Goal: Information Seeking & Learning: Check status

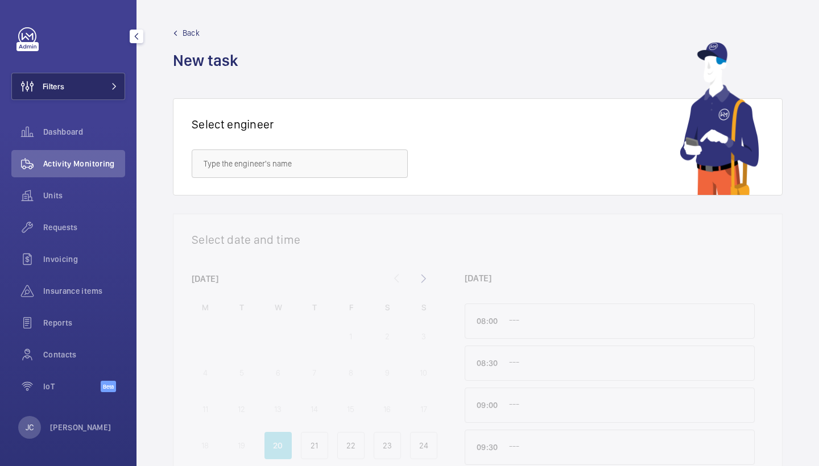
click at [115, 74] on button "Filters" at bounding box center [68, 86] width 114 height 27
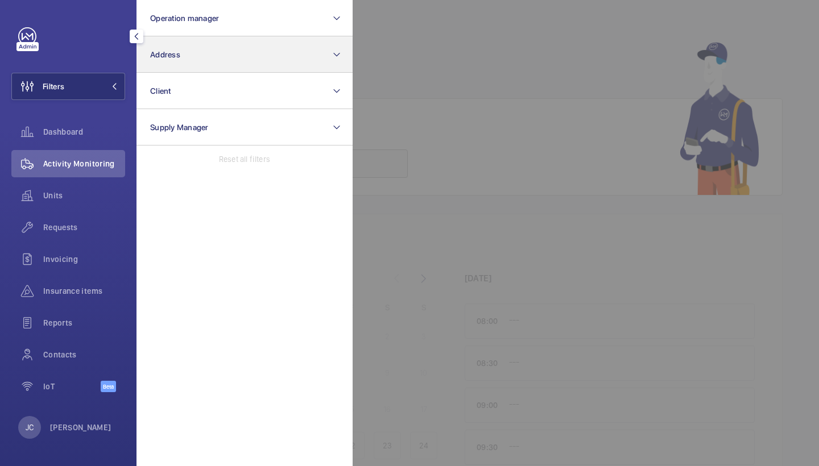
click at [212, 57] on button "Address" at bounding box center [244, 54] width 216 height 36
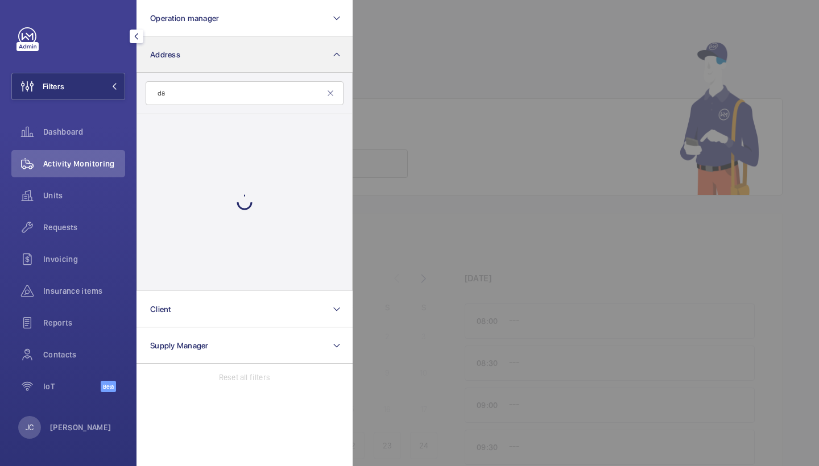
type input "d"
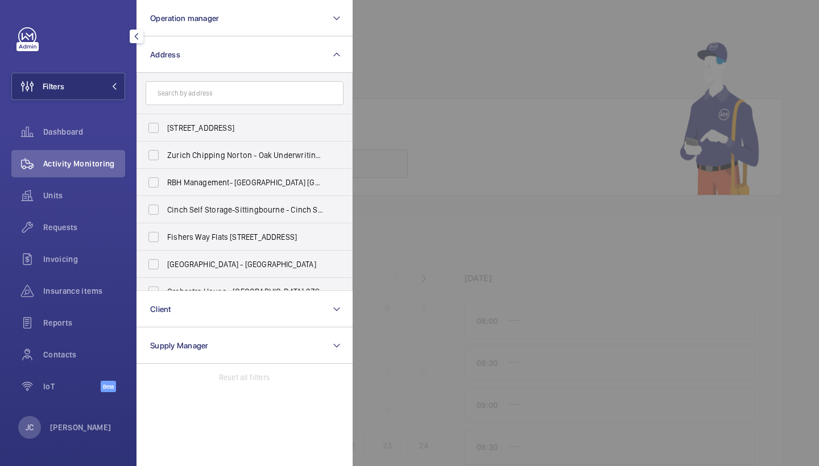
click at [79, 158] on span "Activity Monitoring" at bounding box center [84, 163] width 82 height 11
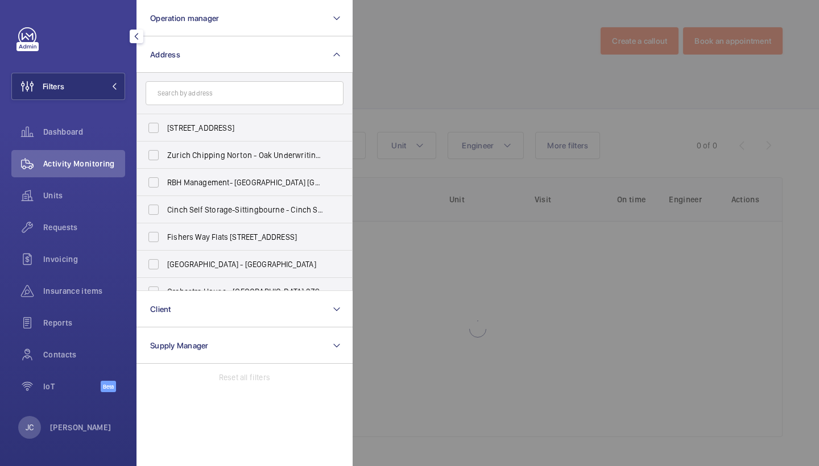
click at [500, 66] on div at bounding box center [762, 233] width 819 height 466
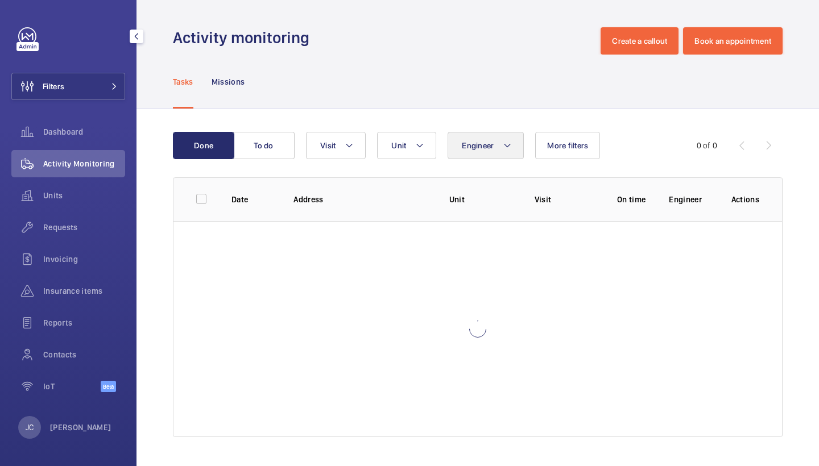
click at [504, 147] on mat-icon at bounding box center [507, 146] width 9 height 14
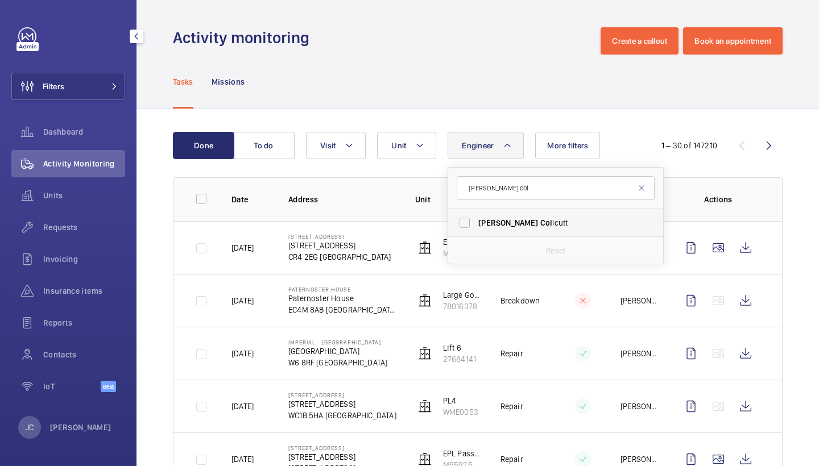
type input "[PERSON_NAME] col"
click at [493, 225] on span "[PERSON_NAME] lcutt" at bounding box center [556, 222] width 156 height 11
click at [476, 225] on input "[PERSON_NAME] lcutt" at bounding box center [464, 223] width 23 height 23
checkbox input "true"
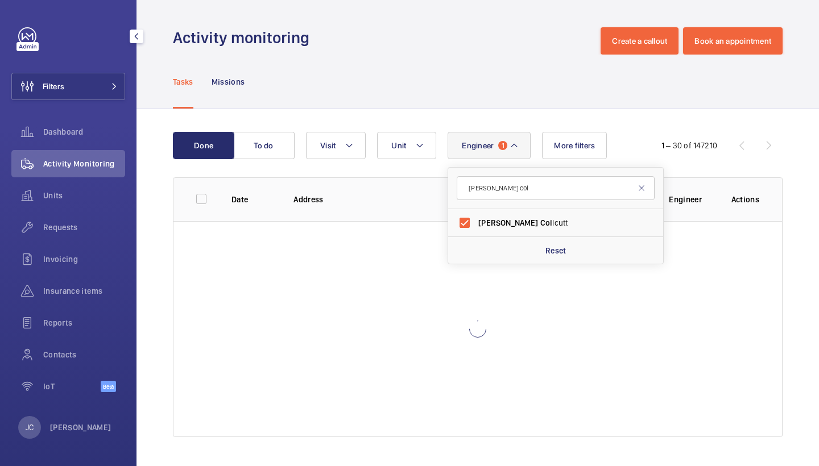
click at [449, 93] on div "Tasks Missions" at bounding box center [478, 82] width 610 height 54
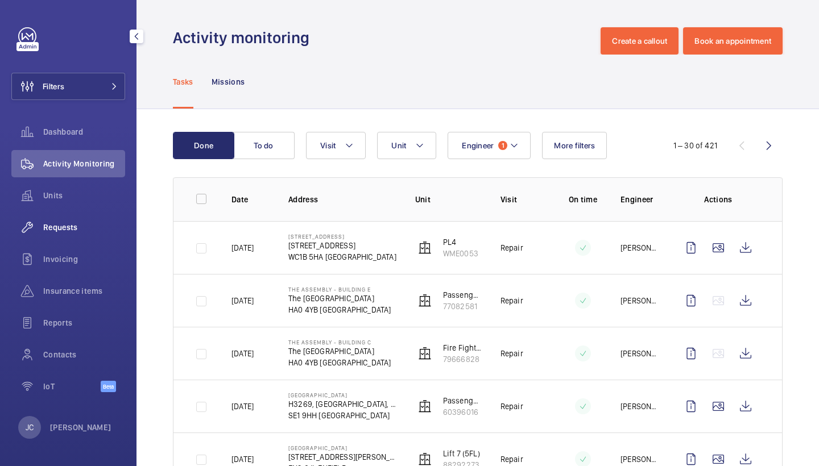
click at [71, 226] on span "Requests" at bounding box center [84, 227] width 82 height 11
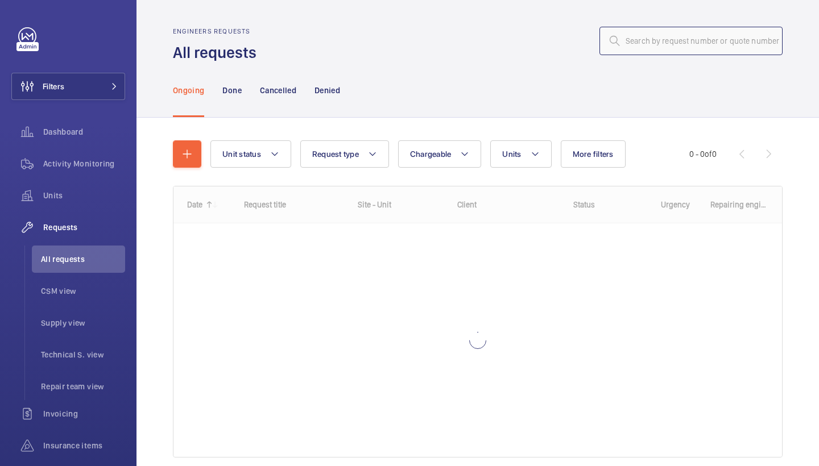
click at [705, 40] on input "text" at bounding box center [690, 41] width 183 height 28
paste input "R25-10505"
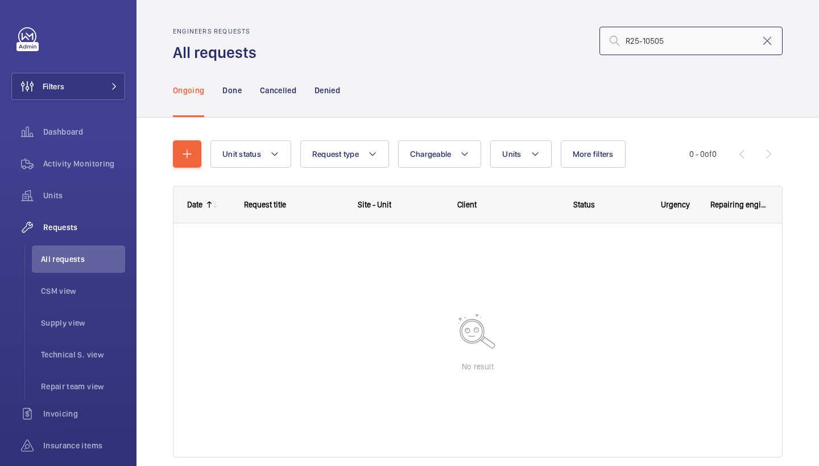
type input "R25-10505"
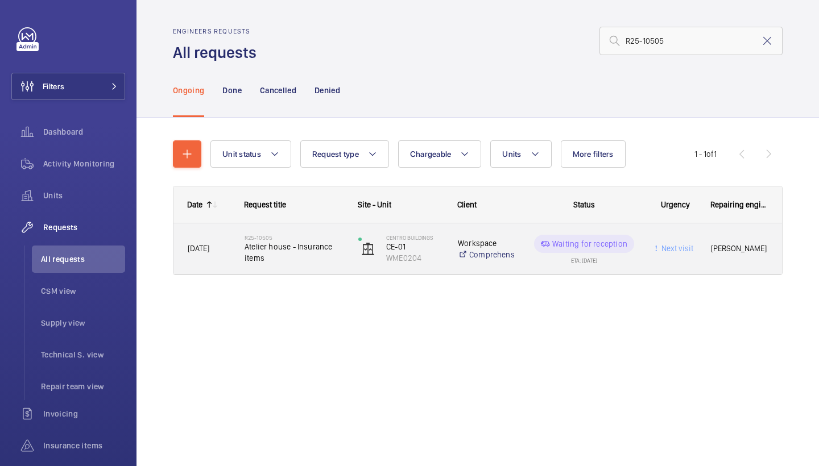
click at [271, 244] on span "Atelier house - Insurance items" at bounding box center [294, 252] width 99 height 23
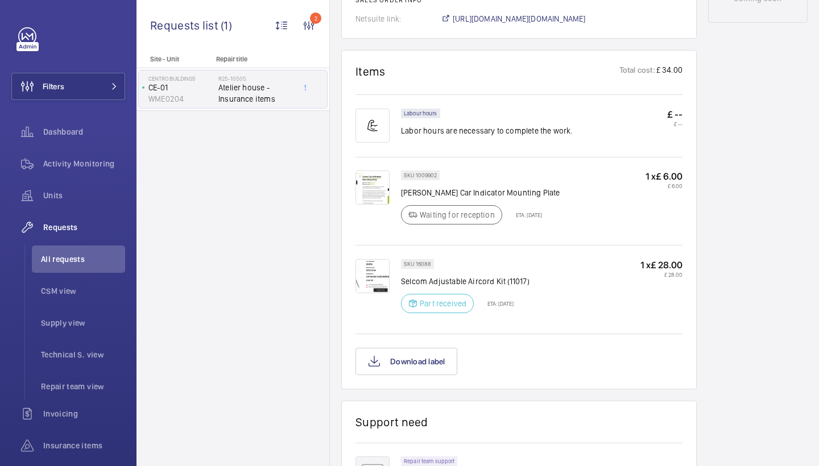
scroll to position [652, 0]
click at [370, 182] on img at bounding box center [372, 189] width 34 height 34
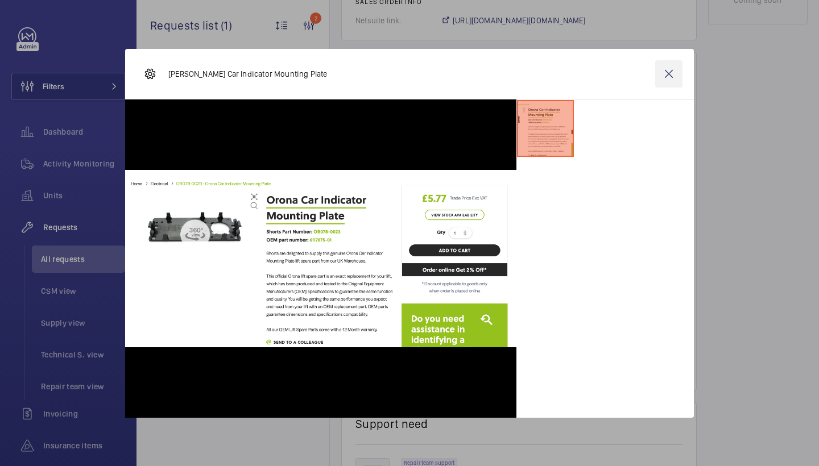
click at [673, 73] on wm-front-icon-button at bounding box center [668, 73] width 27 height 27
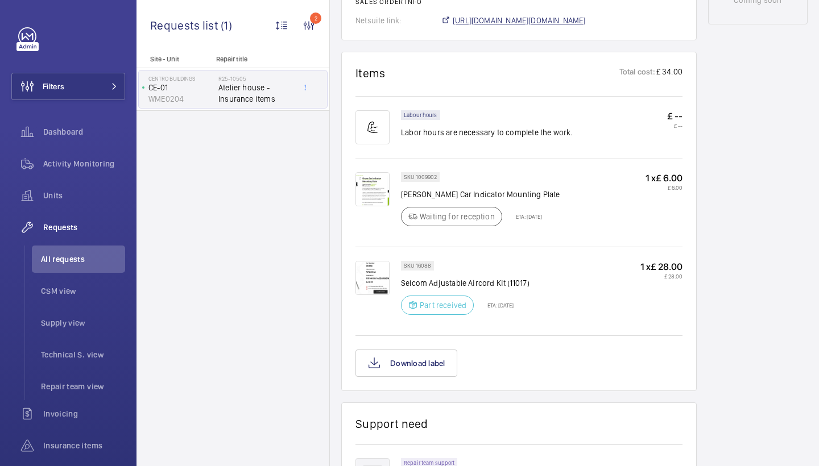
click at [583, 18] on span "[URL][DOMAIN_NAME][DOMAIN_NAME]" at bounding box center [519, 20] width 133 height 11
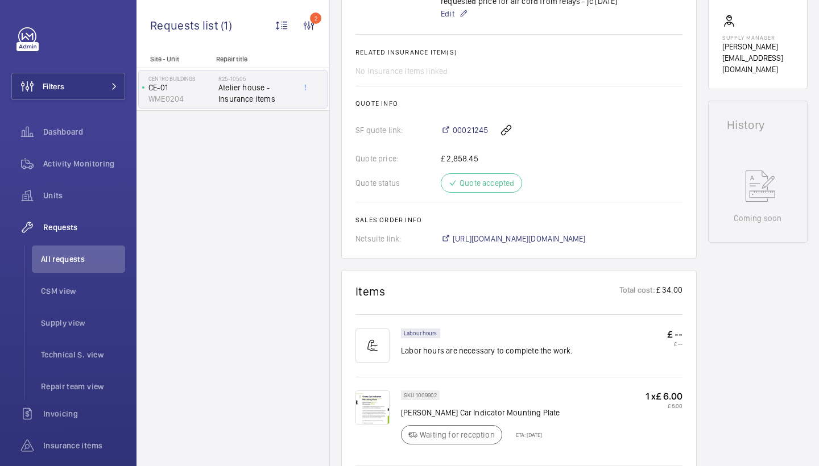
scroll to position [425, 0]
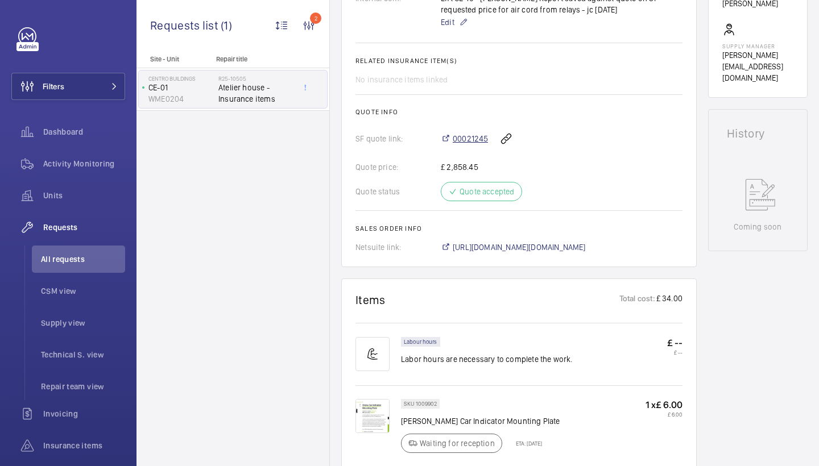
click at [466, 139] on span "00021245" at bounding box center [470, 138] width 35 height 11
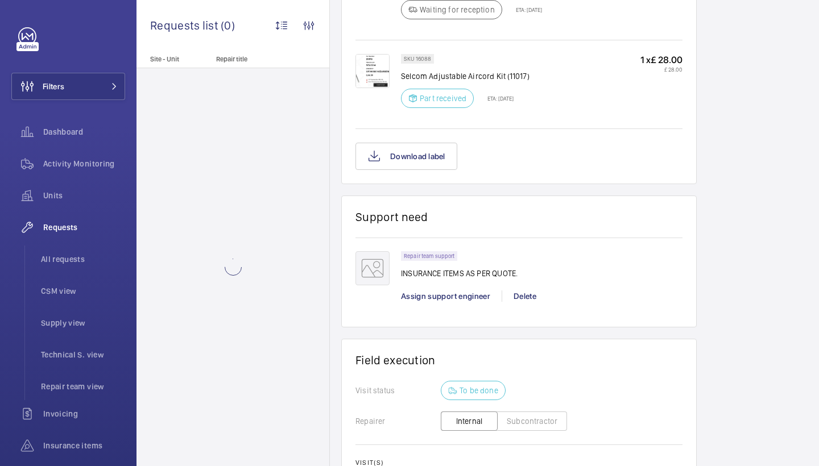
scroll to position [862, 0]
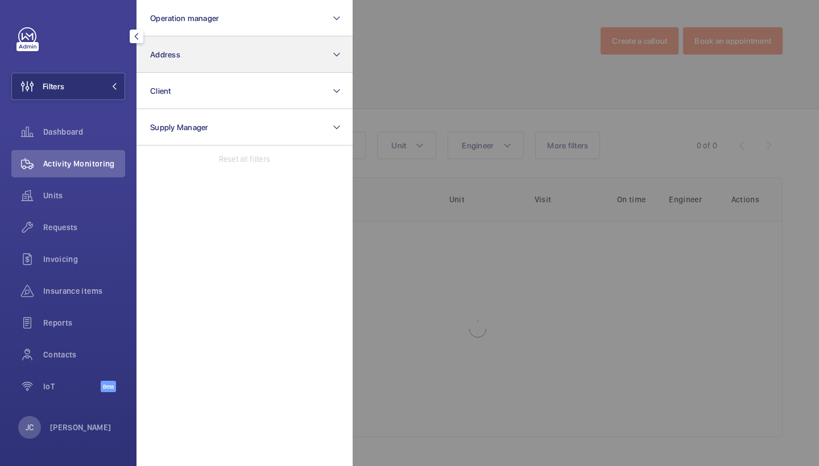
click at [189, 47] on button "Address" at bounding box center [244, 54] width 216 height 36
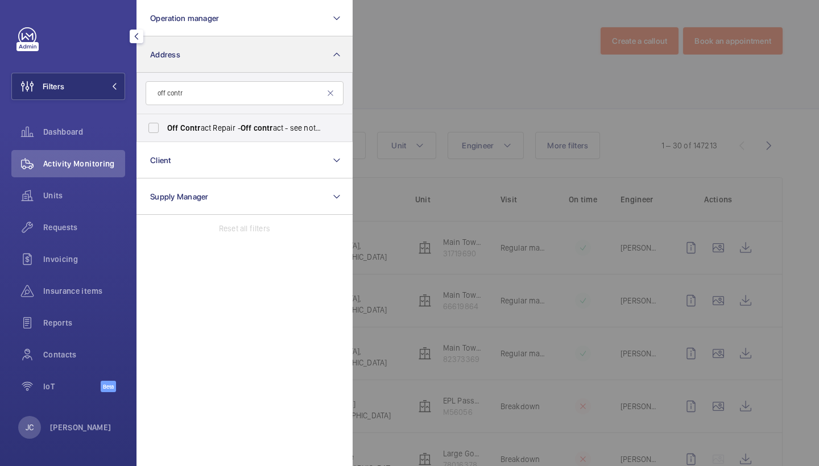
type input "off contr"
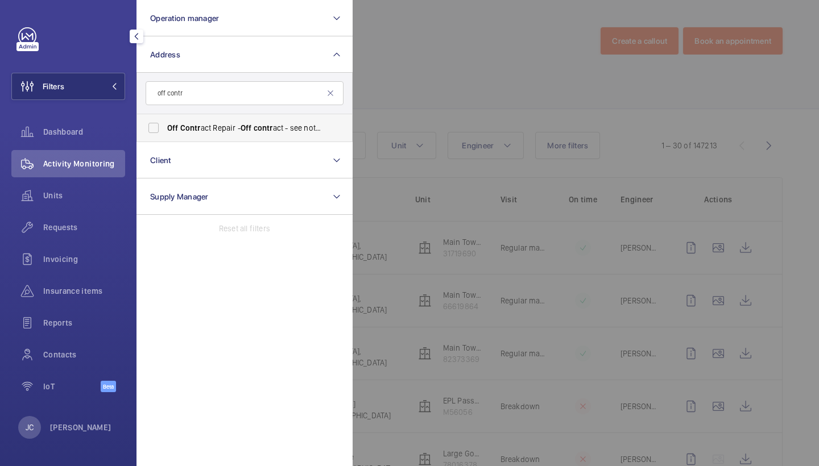
drag, startPoint x: 189, startPoint y: 47, endPoint x: 224, endPoint y: 139, distance: 98.3
click at [224, 139] on label "Off Contr act Repair - Off contr act - see notes in description, LONDON XXXX" at bounding box center [236, 127] width 198 height 27
click at [165, 139] on input "Off Contr act Repair - Off contr act - see notes in description, LONDON XXXX" at bounding box center [153, 128] width 23 height 23
checkbox input "true"
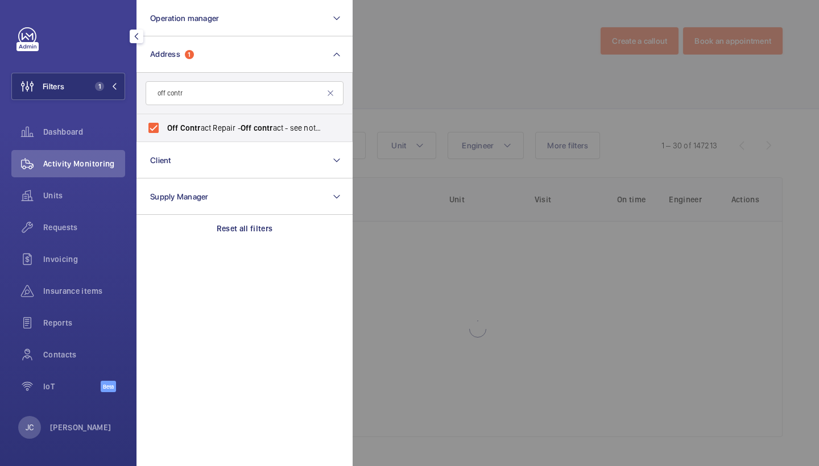
click at [415, 80] on div at bounding box center [762, 233] width 819 height 466
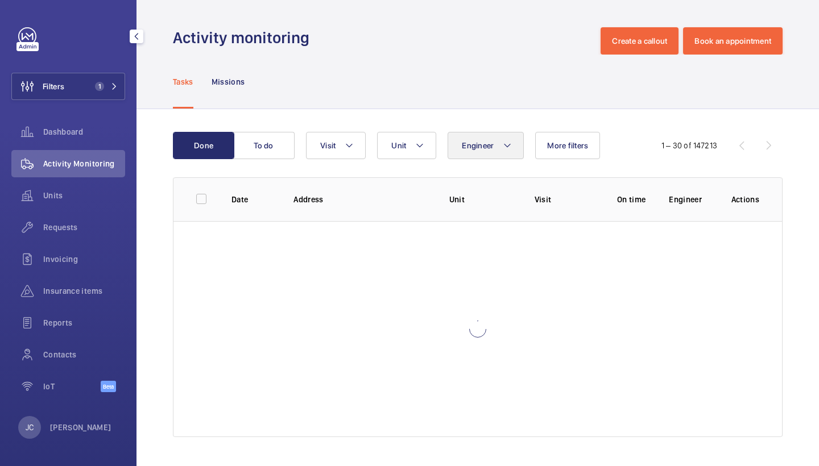
click at [473, 152] on button "Engineer" at bounding box center [486, 145] width 76 height 27
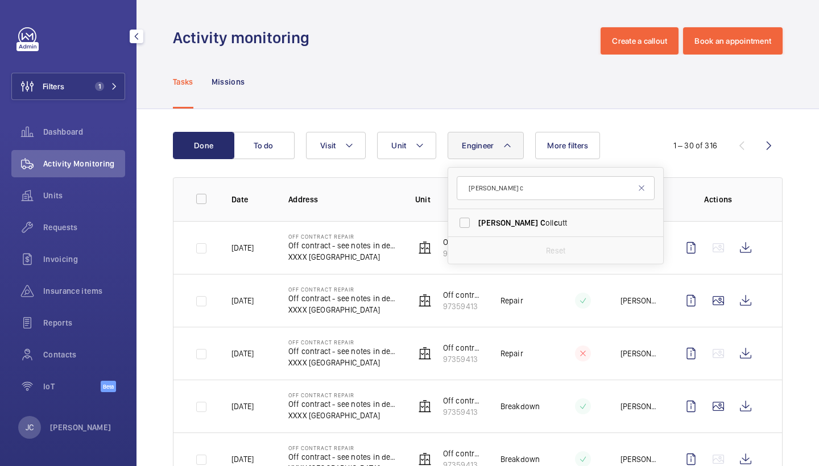
type input "[PERSON_NAME] c"
click at [521, 209] on form "[PERSON_NAME] c" at bounding box center [555, 189] width 215 height 42
click at [515, 221] on span "Dan C oll c utt" at bounding box center [556, 222] width 156 height 11
click at [476, 221] on input "Dan C oll c utt" at bounding box center [464, 223] width 23 height 23
checkbox input "true"
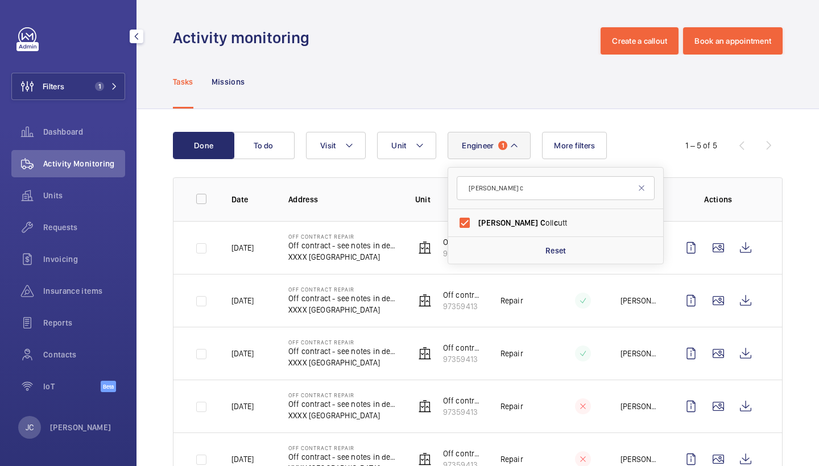
click at [515, 78] on div "Tasks Missions" at bounding box center [478, 82] width 610 height 54
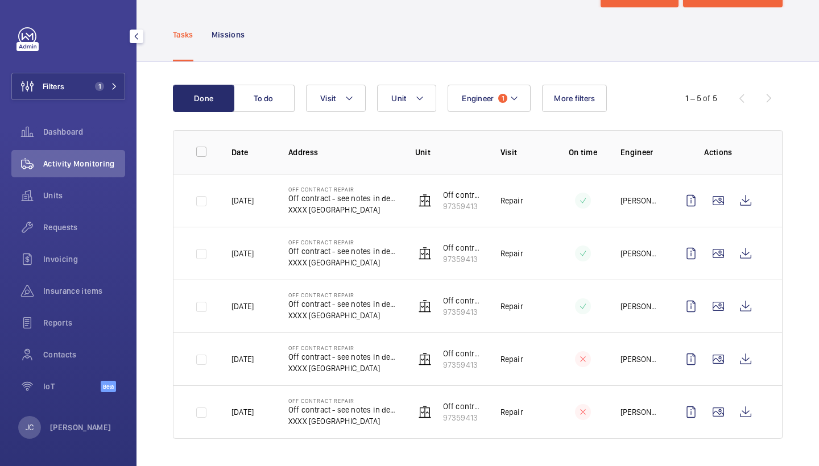
scroll to position [47, 0]
click at [746, 199] on wm-front-icon-button at bounding box center [745, 200] width 27 height 27
click at [90, 82] on button "Filters 1" at bounding box center [68, 86] width 114 height 27
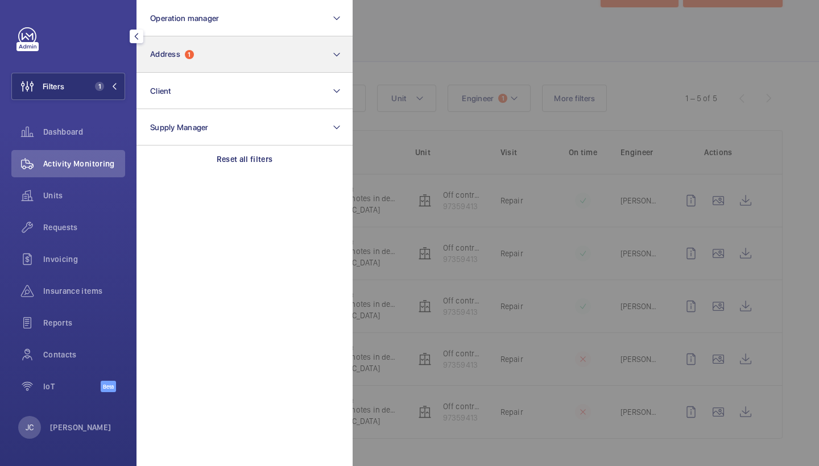
click at [212, 51] on button "Address 1" at bounding box center [244, 54] width 216 height 36
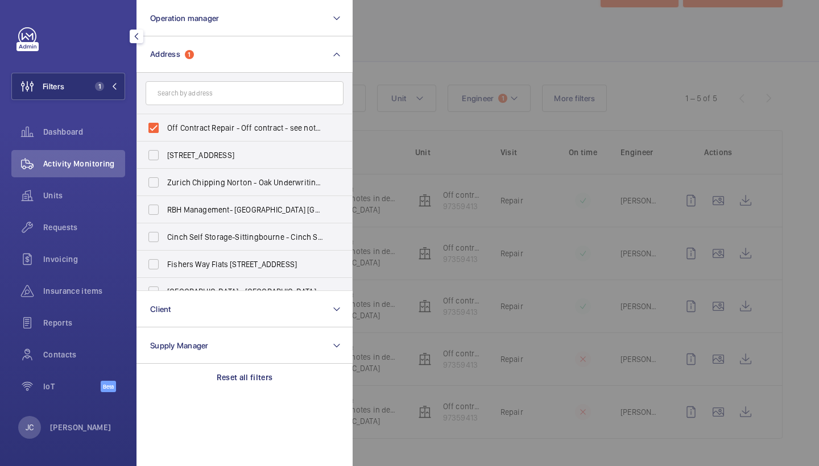
click at [465, 28] on div at bounding box center [762, 233] width 819 height 466
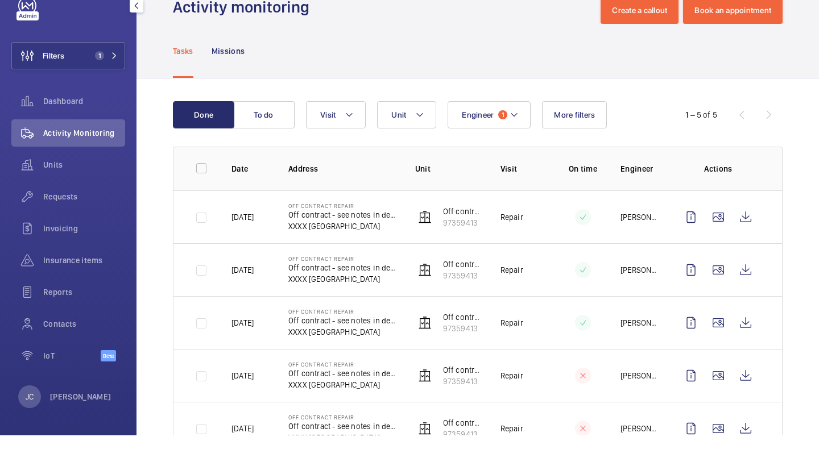
scroll to position [0, 0]
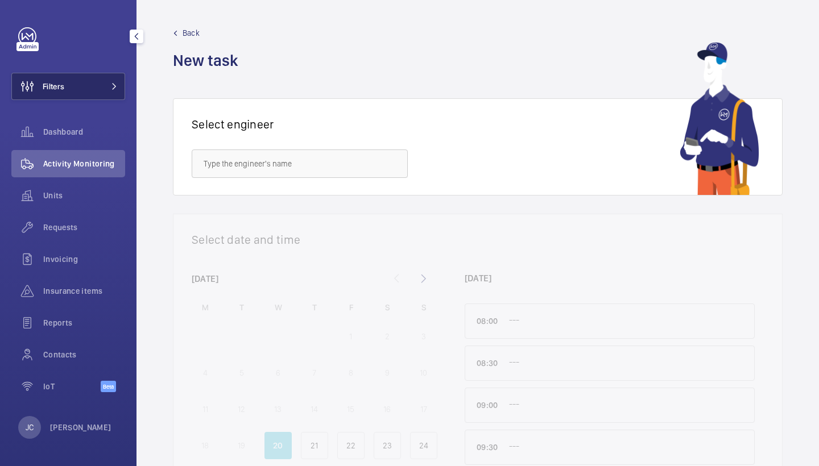
click at [104, 92] on button "Filters" at bounding box center [68, 86] width 114 height 27
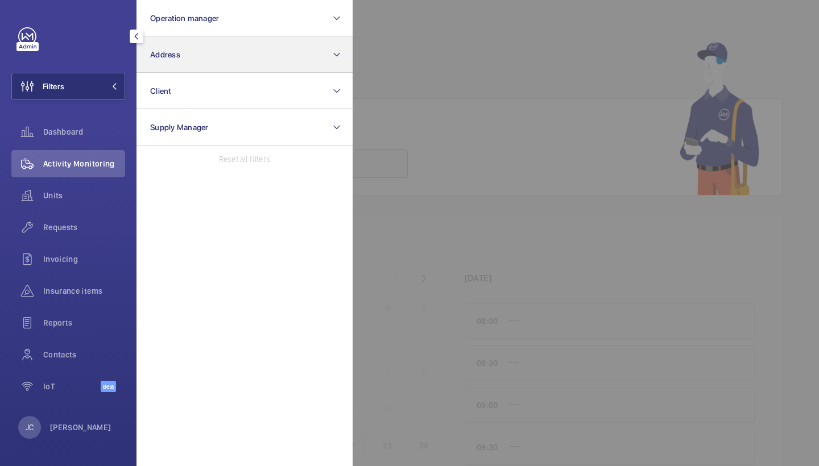
click at [193, 44] on button "Address" at bounding box center [244, 54] width 216 height 36
